Goal: Transaction & Acquisition: Book appointment/travel/reservation

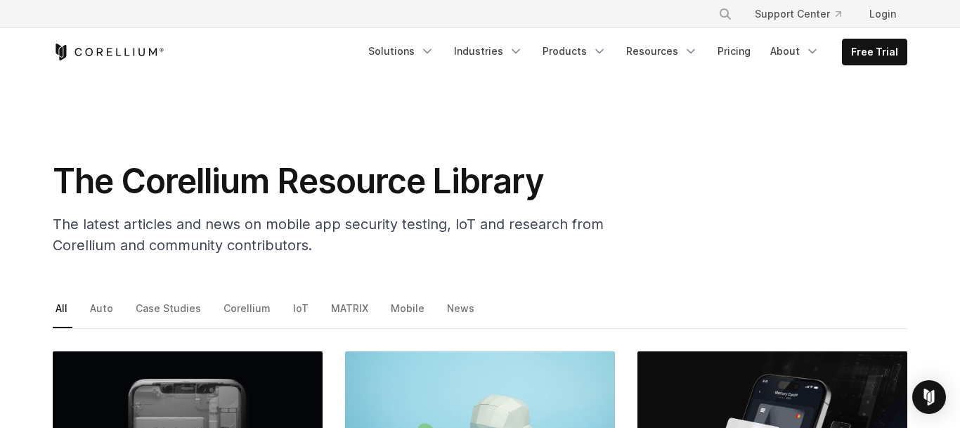
scroll to position [137, 0]
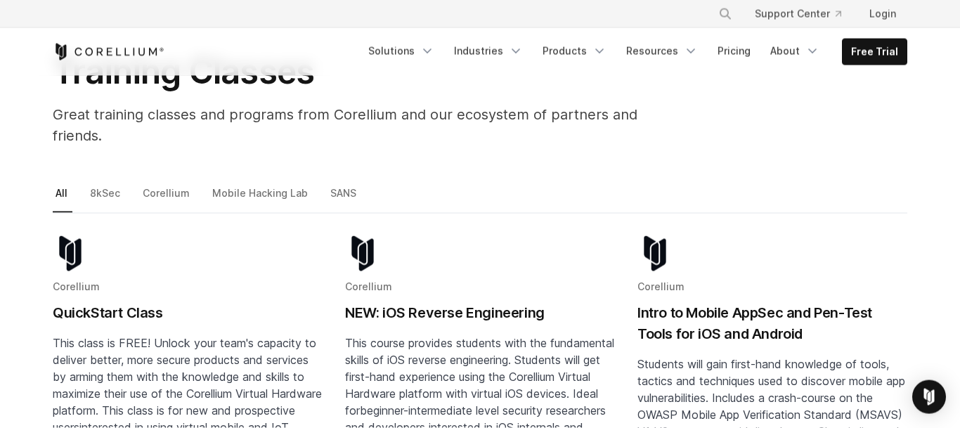
scroll to position [265, 0]
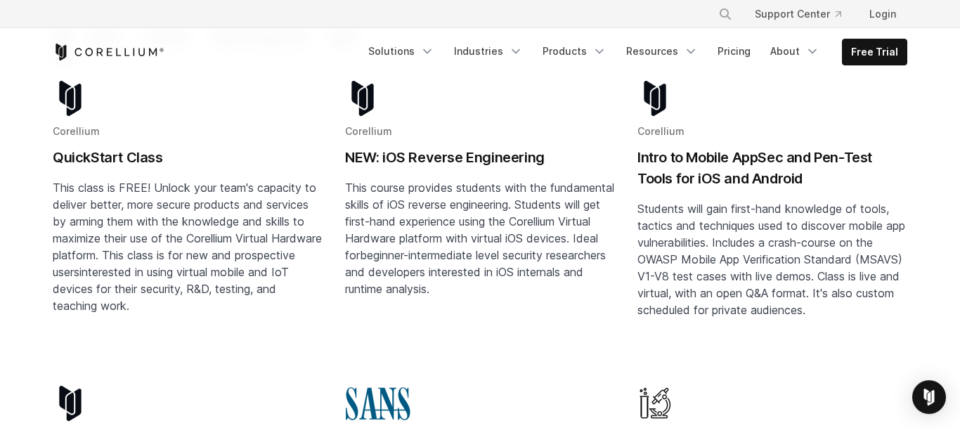
click at [437, 147] on h2 "NEW: iOS Reverse Engineering" at bounding box center [480, 157] width 270 height 21
click at [771, 149] on h2 "Intro to Mobile AppSec and Pen-Test Tools for iOS and Android" at bounding box center [773, 168] width 270 height 42
click at [487, 309] on link "Corellium NEW: iOS Reverse Engineering This course provides students with the f…" at bounding box center [480, 222] width 270 height 283
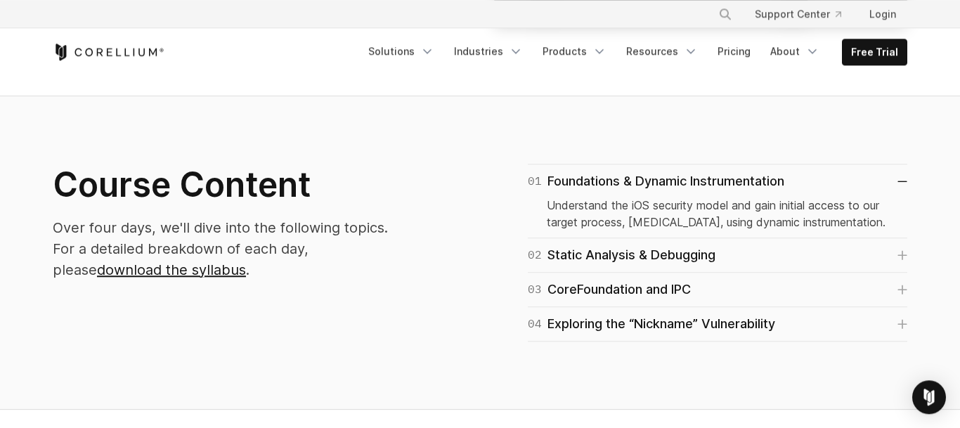
scroll to position [790, 0]
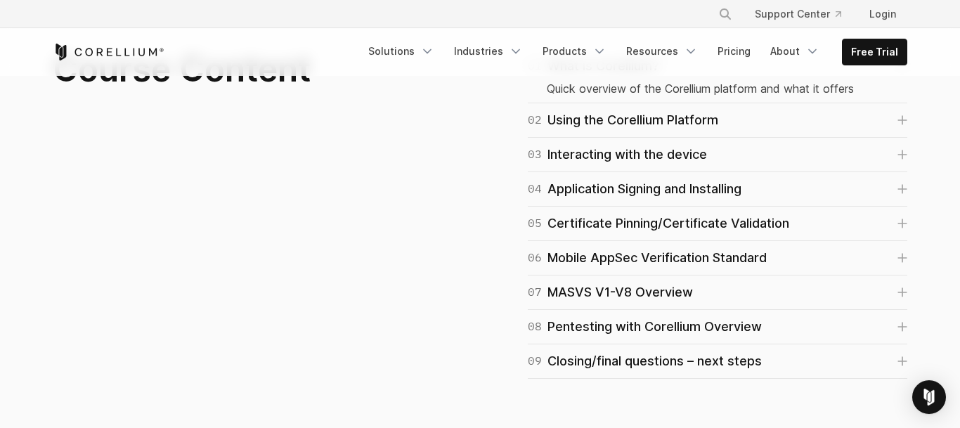
scroll to position [956, 0]
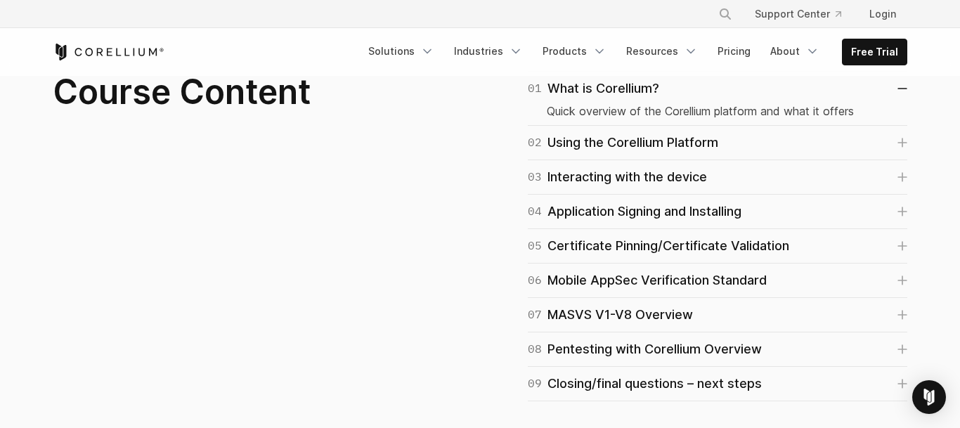
click at [908, 280] on div "01 What is Corellium? Quick overview of the Corellium platform and what it offe…" at bounding box center [701, 236] width 442 height 330
click at [897, 282] on link "06 Mobile AppSec Verification Standard" at bounding box center [718, 281] width 380 height 20
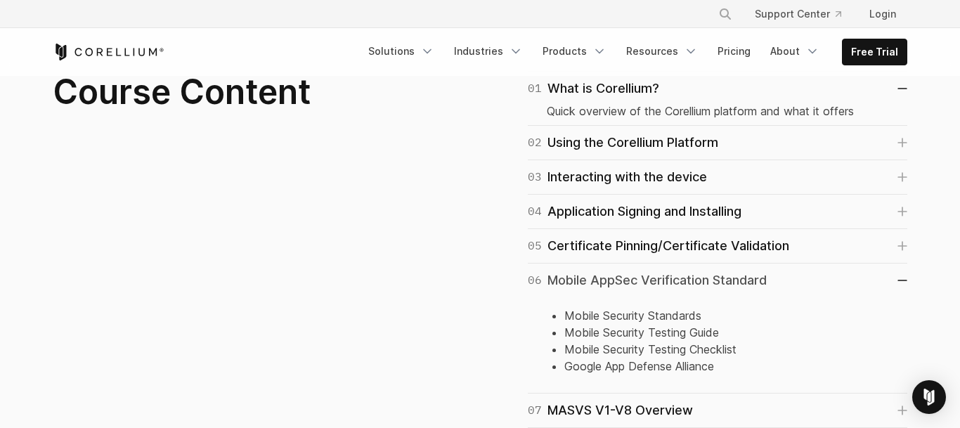
click at [899, 280] on icon at bounding box center [903, 280] width 10 height 1
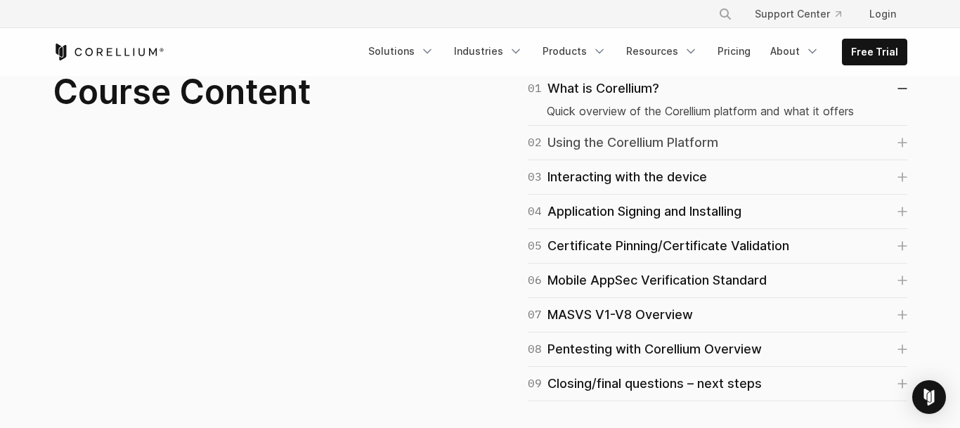
click at [896, 146] on link "02 Using the Corellium Platform" at bounding box center [718, 143] width 380 height 20
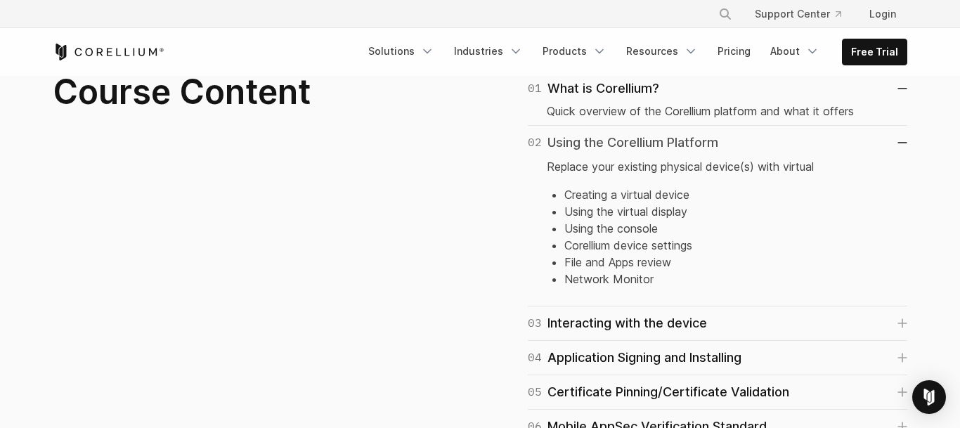
click at [899, 143] on link "02 Using the Corellium Platform" at bounding box center [718, 143] width 380 height 20
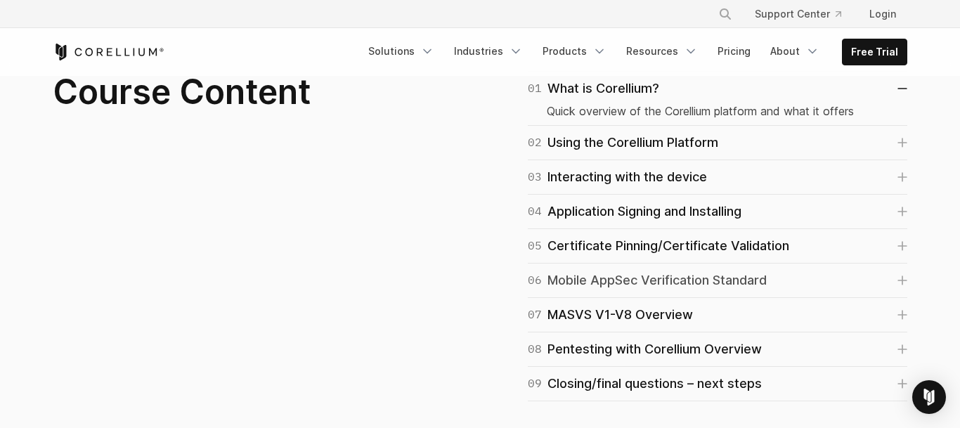
click at [895, 278] on link "06 Mobile AppSec Verification Standard" at bounding box center [718, 281] width 380 height 20
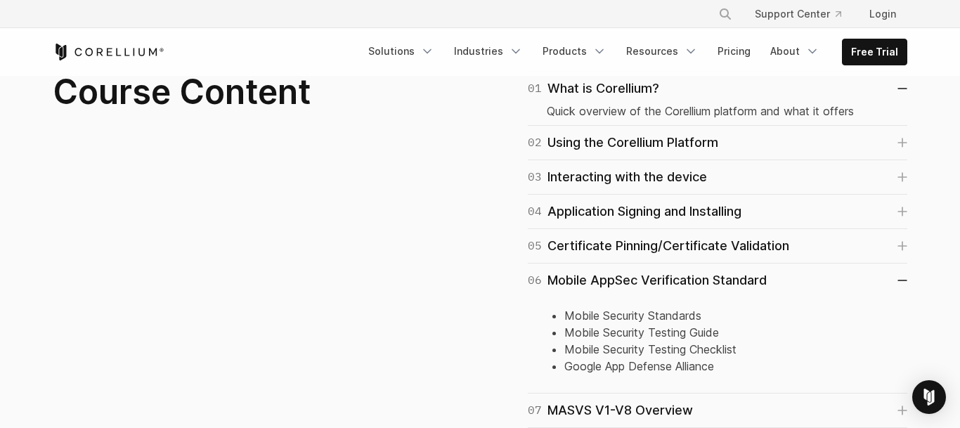
click at [580, 319] on li "Mobile Security Standards" at bounding box center [727, 315] width 324 height 17
drag, startPoint x: 580, startPoint y: 319, endPoint x: 666, endPoint y: 323, distance: 85.9
click at [666, 323] on li "Mobile Security Standards" at bounding box center [727, 315] width 324 height 17
click at [629, 353] on li "Mobile Security Testing Checklist" at bounding box center [727, 349] width 324 height 17
click at [893, 285] on link "06 Mobile AppSec Verification Standard" at bounding box center [718, 281] width 380 height 20
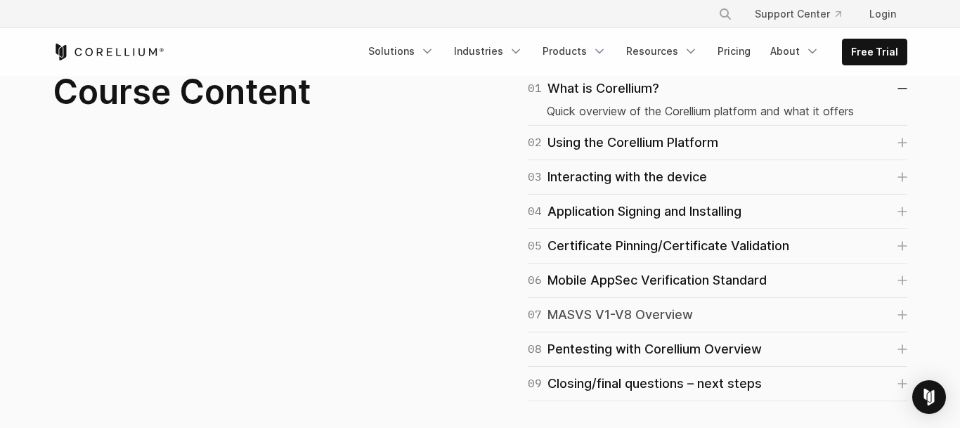
click at [893, 320] on link "07 MASVS V1-V8 Overview" at bounding box center [718, 315] width 380 height 20
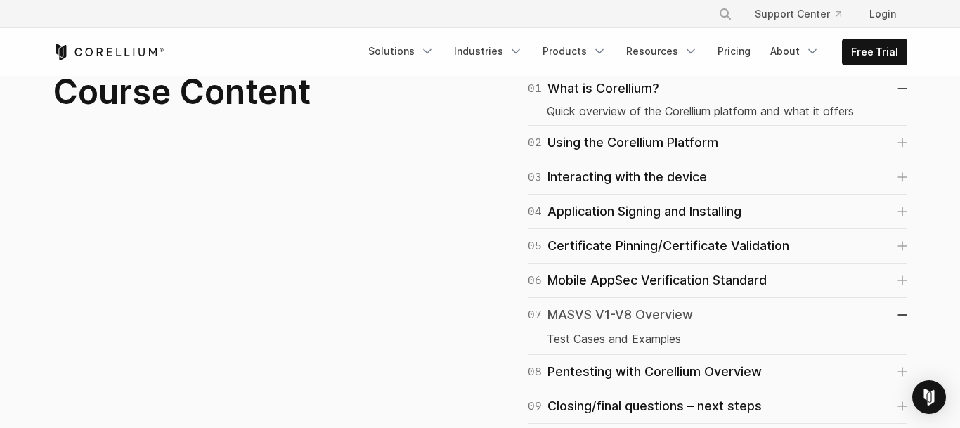
click at [893, 320] on link "07 MASVS V1-V8 Overview" at bounding box center [718, 315] width 380 height 20
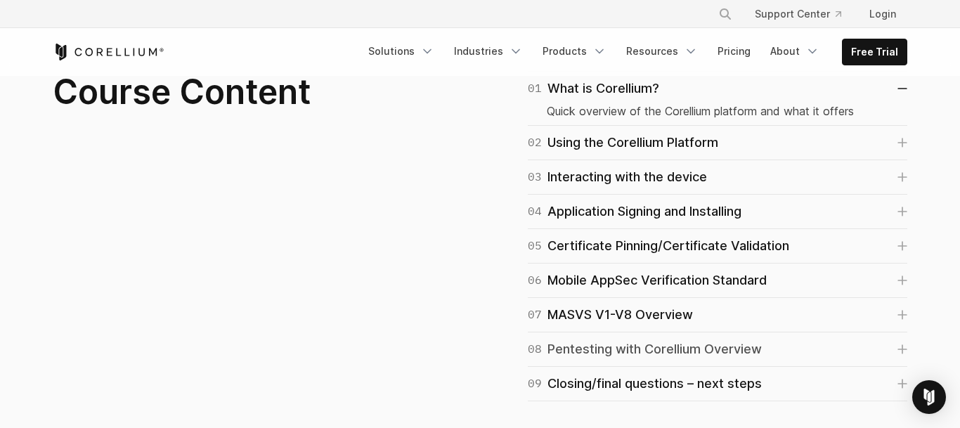
click at [892, 345] on link "08 Pentesting with Corellium Overview" at bounding box center [718, 350] width 380 height 20
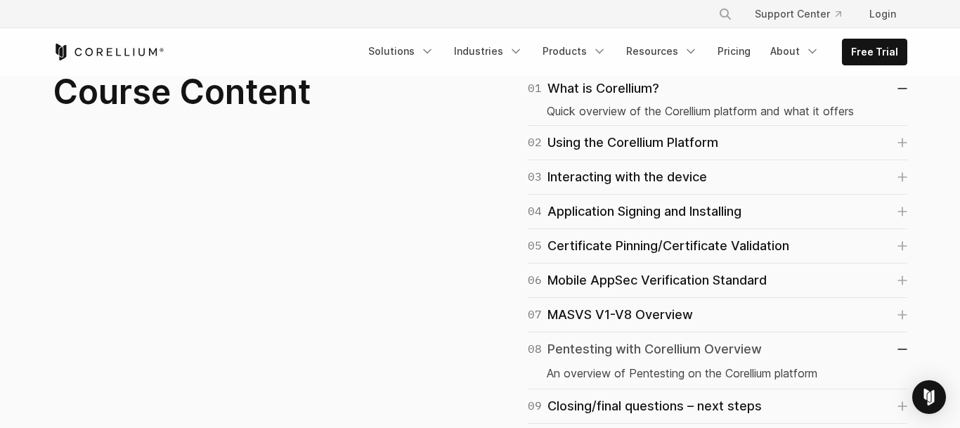
click at [892, 345] on link "08 Pentesting with Corellium Overview" at bounding box center [718, 350] width 380 height 20
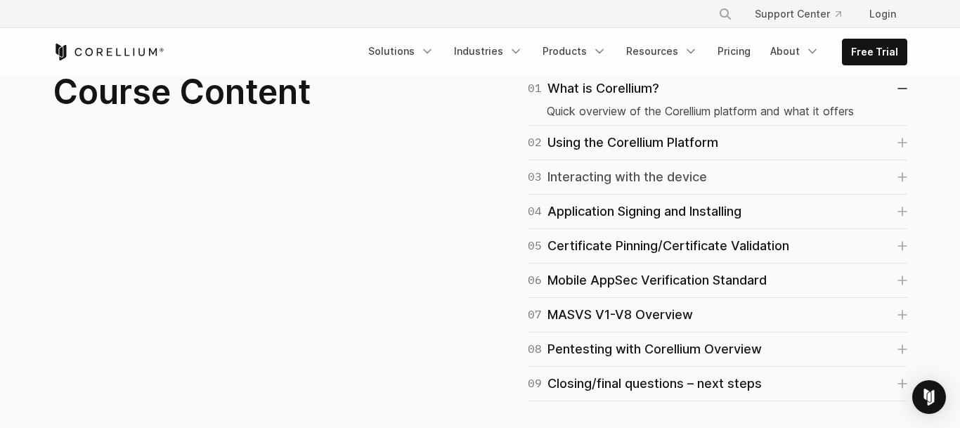
click at [697, 181] on div "03 Interacting with the device" at bounding box center [617, 177] width 179 height 20
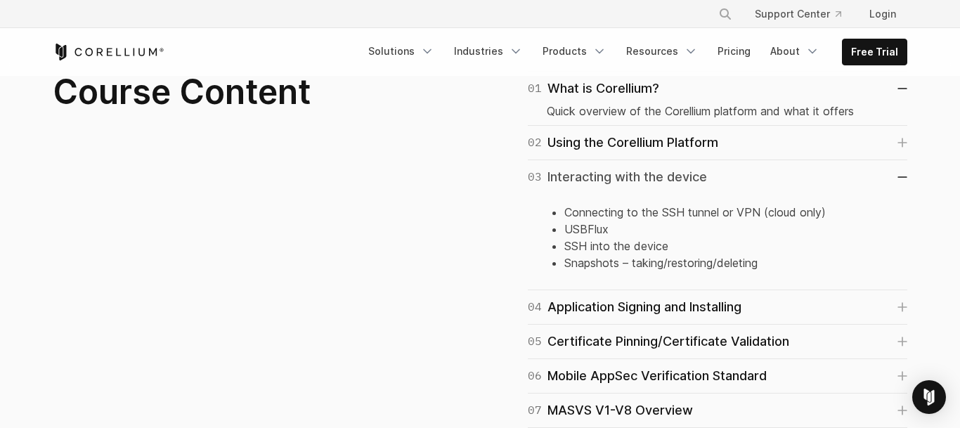
click at [697, 181] on div "03 Interacting with the device" at bounding box center [617, 177] width 179 height 20
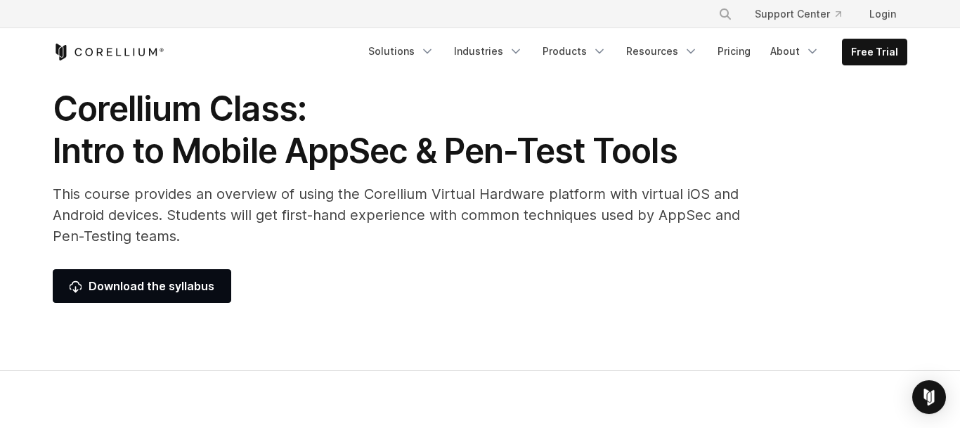
scroll to position [0, 0]
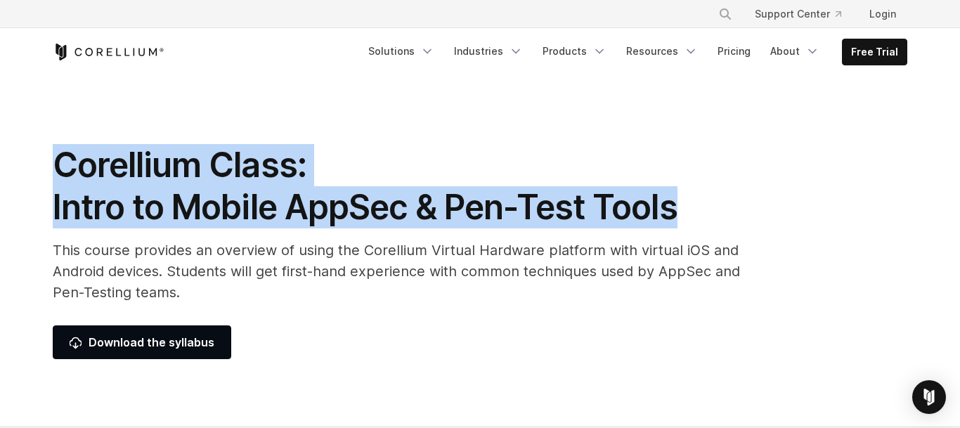
drag, startPoint x: 58, startPoint y: 162, endPoint x: 677, endPoint y: 210, distance: 620.6
click at [683, 210] on h1 "Corellium Class: Intro to Mobile AppSec & Pen-Test Tools" at bounding box center [404, 186] width 703 height 84
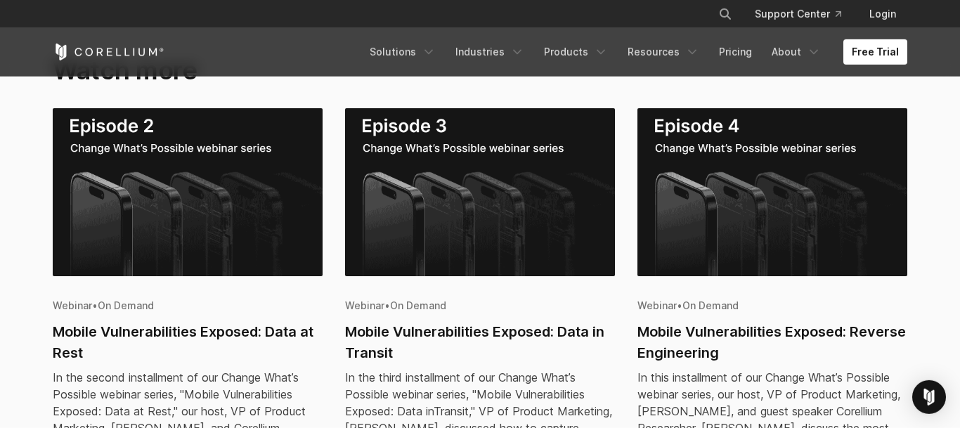
scroll to position [1164, 0]
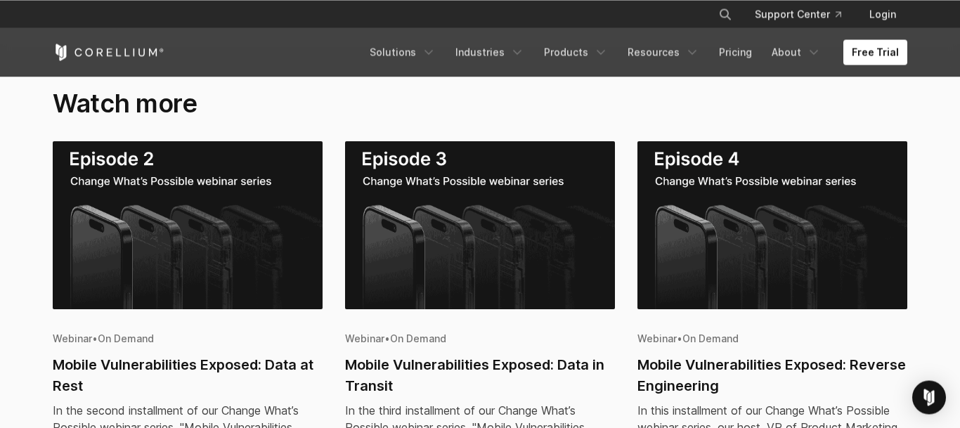
click at [835, 222] on img at bounding box center [773, 225] width 270 height 168
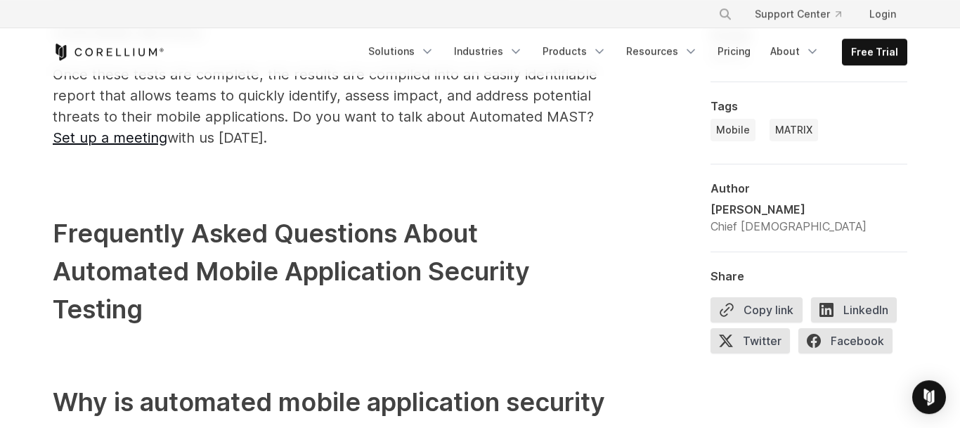
scroll to position [3367, 0]
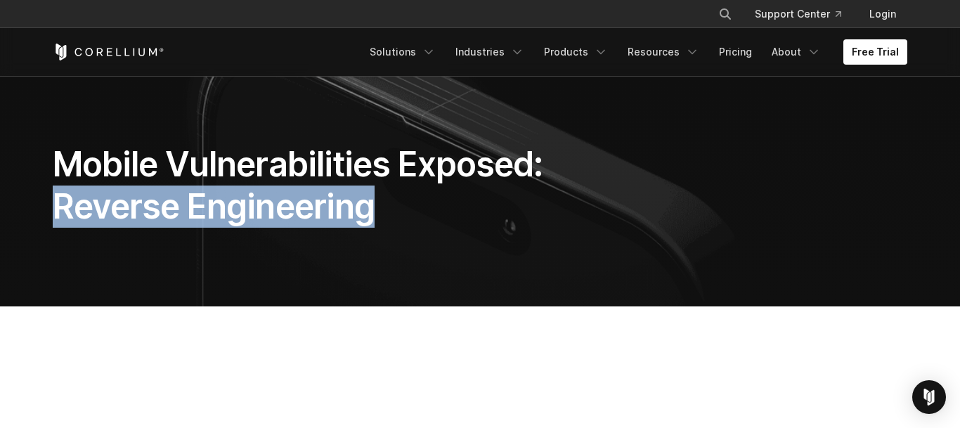
click at [856, 170] on div "Mobile Vulnerabilities Exposed: Reverse Engineering" at bounding box center [480, 191] width 883 height 96
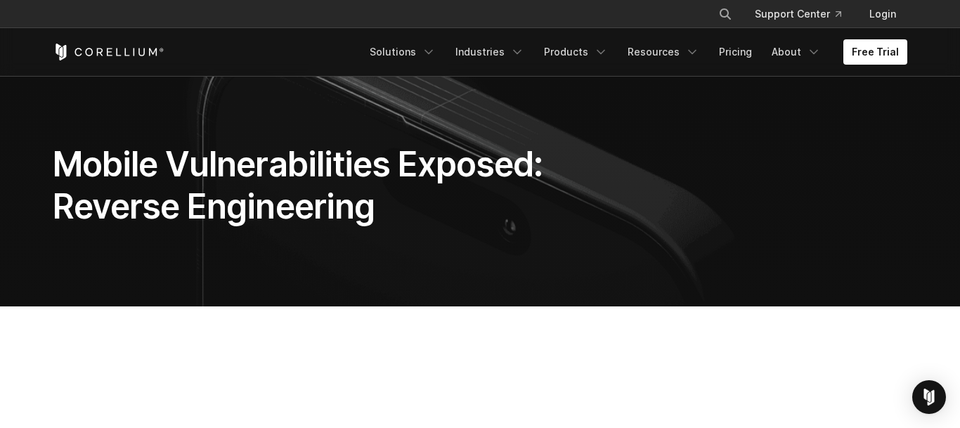
click at [600, 174] on h1 "Mobile Vulnerabilities Exposed: Reverse Engineering" at bounding box center [333, 185] width 560 height 84
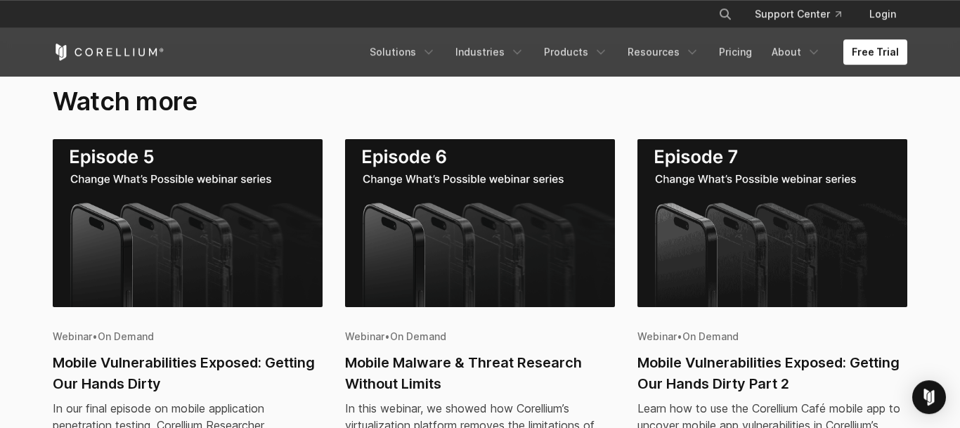
scroll to position [1290, 0]
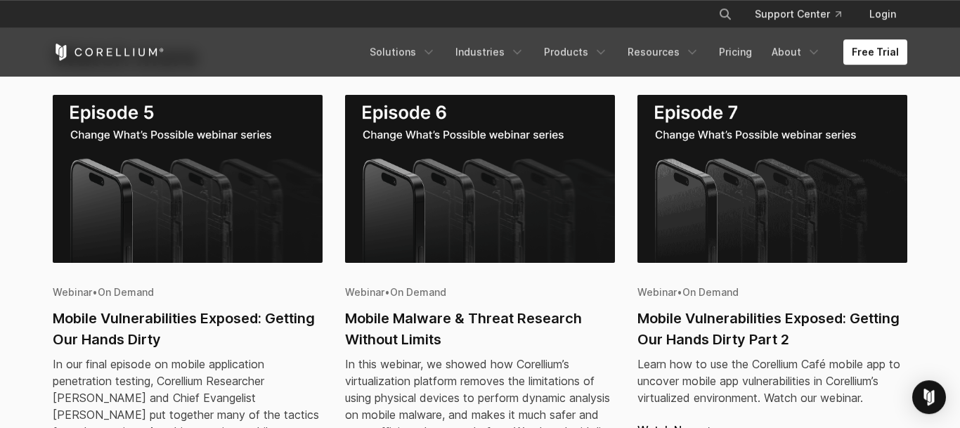
click at [218, 190] on img at bounding box center [188, 179] width 270 height 168
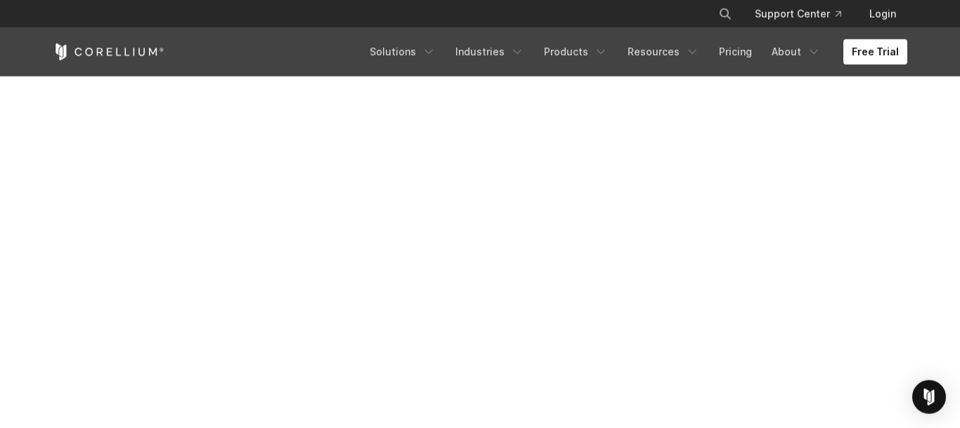
scroll to position [352, 0]
click at [18, 70] on header "× Search our site... Support Center Login" at bounding box center [480, 38] width 960 height 77
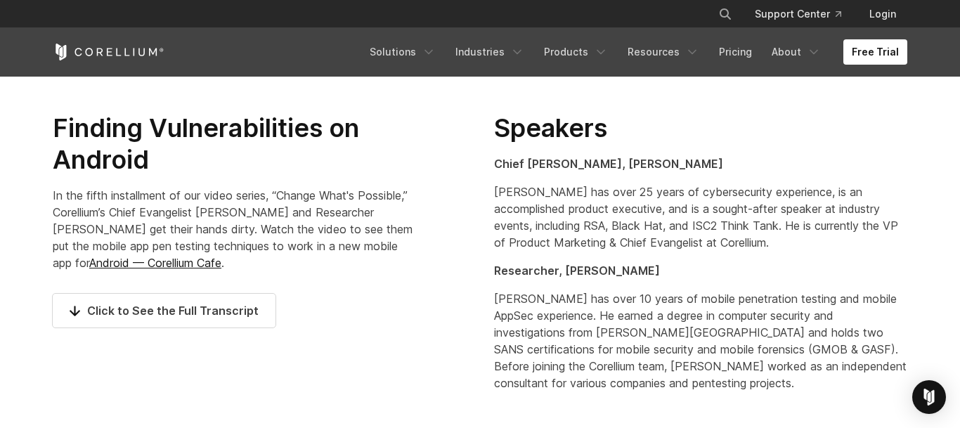
scroll to position [618, 0]
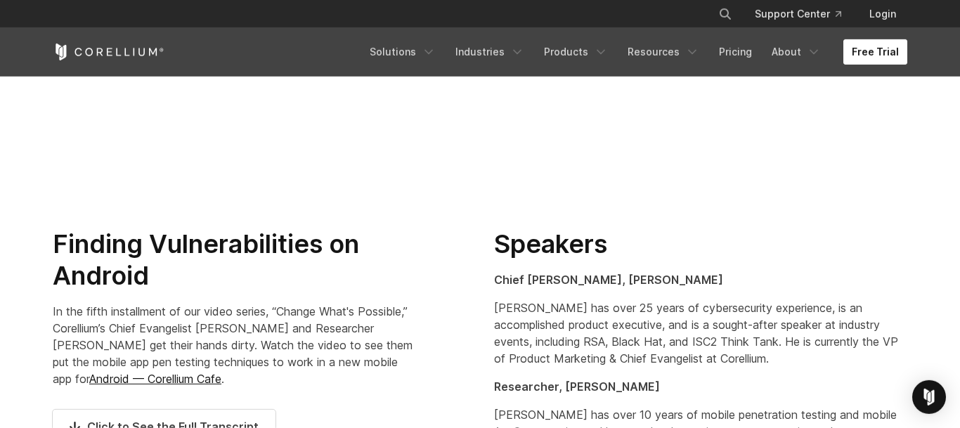
click at [862, 50] on link "Free Trial" at bounding box center [876, 51] width 64 height 25
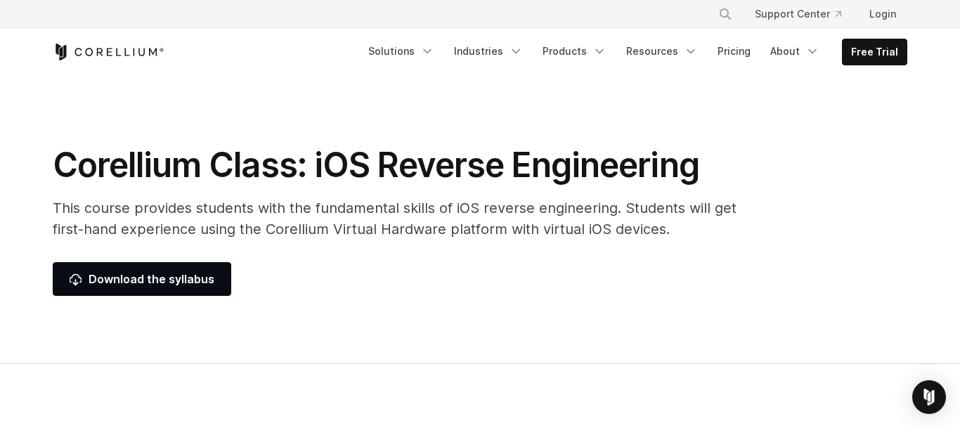
click at [792, 313] on section "Corellium Class: iOS Reverse Engineering This course provides students with the…" at bounding box center [480, 221] width 960 height 288
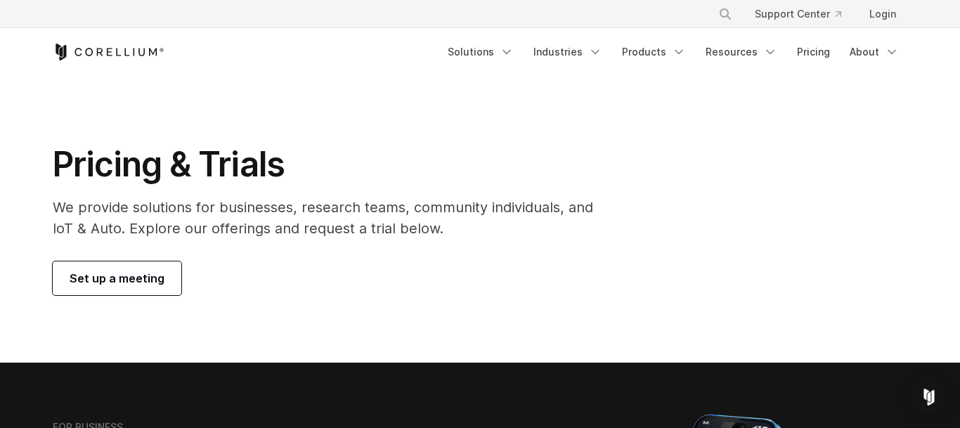
click at [114, 281] on span "Set up a meeting" at bounding box center [117, 278] width 95 height 17
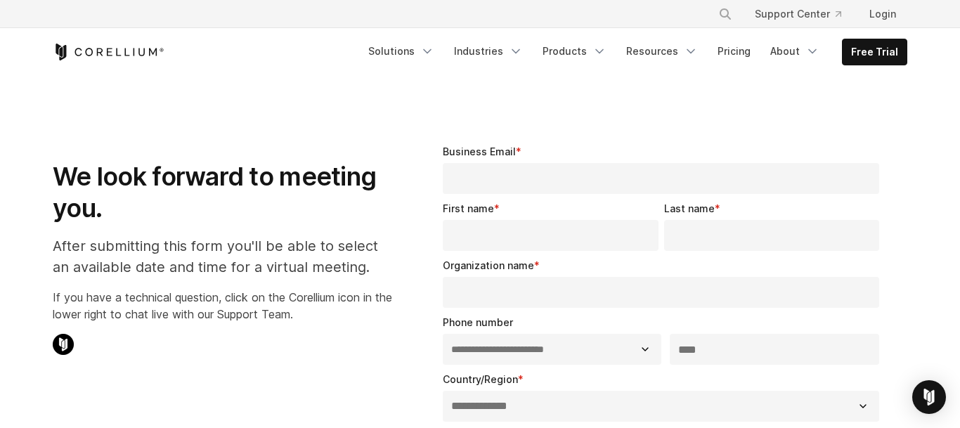
select select "**"
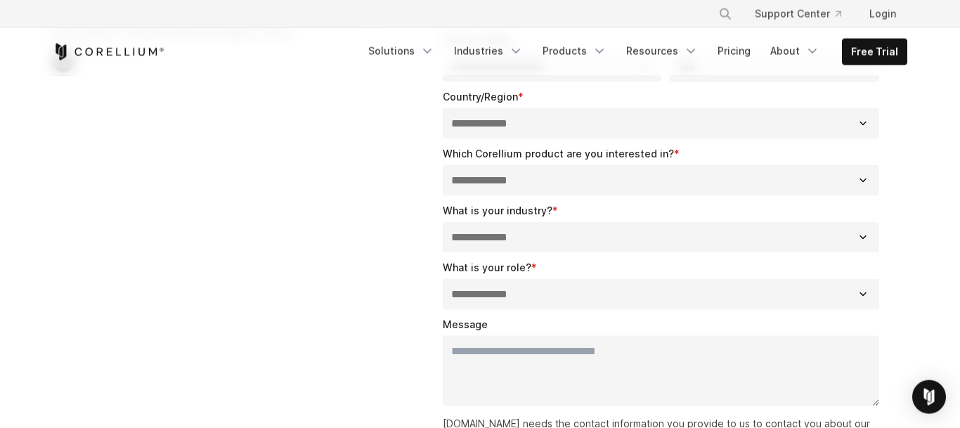
scroll to position [295, 0]
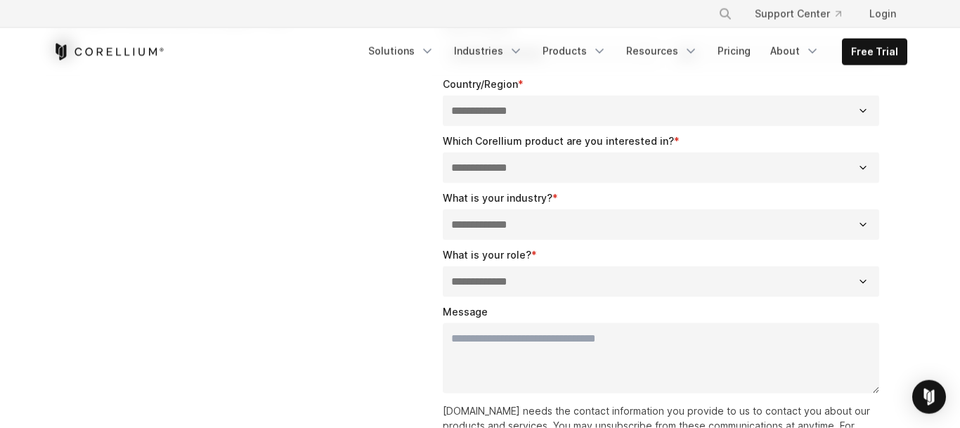
click at [443, 153] on select "**********" at bounding box center [661, 168] width 437 height 31
select select "*****"
click option "**********" at bounding box center [0, 0] width 0 height 0
click at [443, 153] on select "**********" at bounding box center [661, 168] width 437 height 31
drag, startPoint x: 655, startPoint y: 169, endPoint x: 361, endPoint y: 172, distance: 293.2
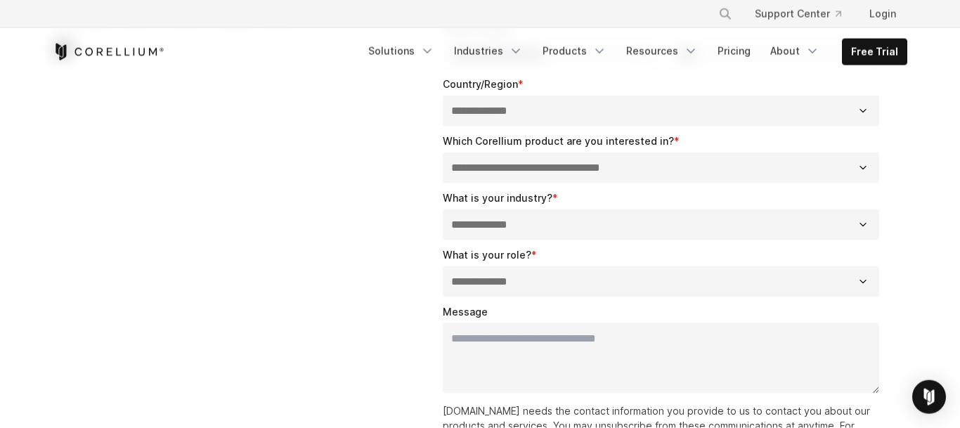
click at [355, 170] on div "**********" at bounding box center [480, 194] width 883 height 736
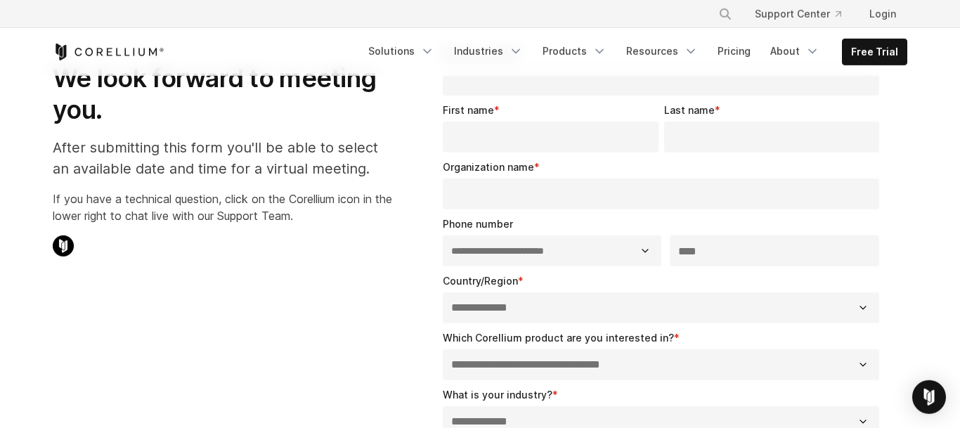
scroll to position [0, 0]
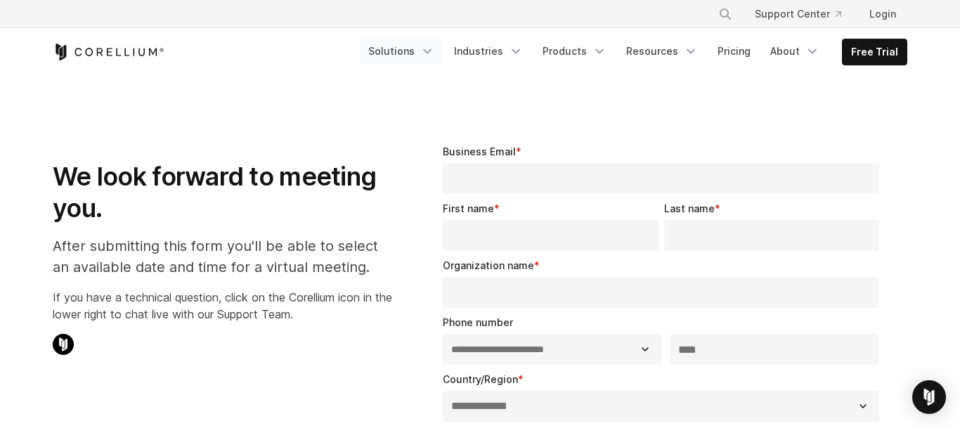
click at [434, 50] on icon "Navigation Menu" at bounding box center [427, 51] width 14 height 14
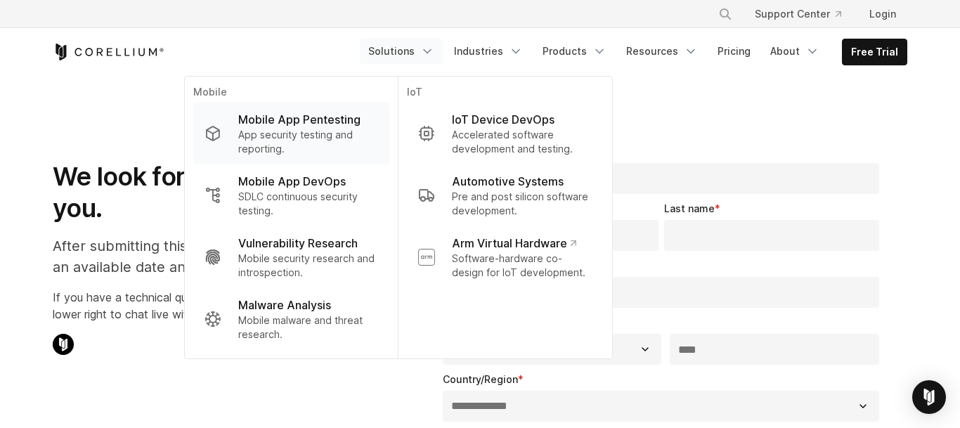
click at [316, 128] on p "Mobile App Pentesting" at bounding box center [299, 119] width 122 height 17
